Goal: Find specific page/section: Find specific page/section

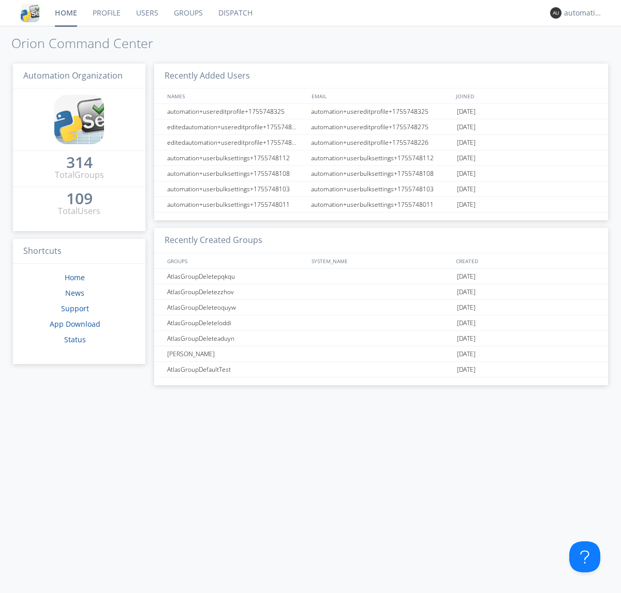
click at [234, 13] on link "Dispatch" at bounding box center [236, 13] width 50 height 26
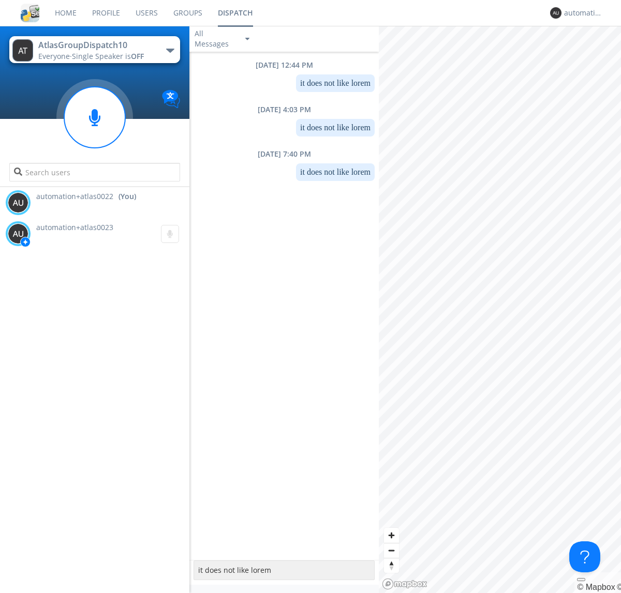
type textarea "it does not like lorem"
click at [580, 13] on div "automation+atlas0022" at bounding box center [583, 13] width 39 height 10
